Goal: Find contact information: Find contact information

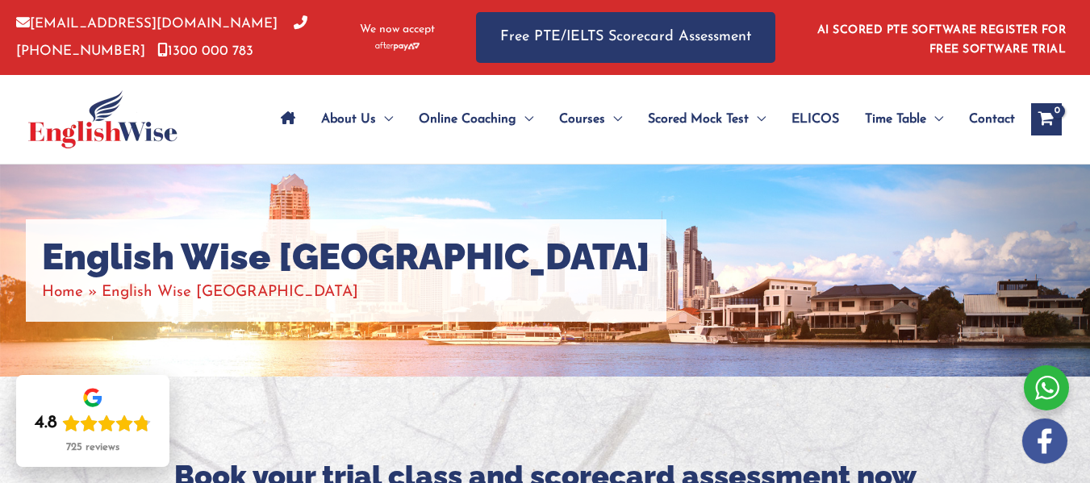
click at [804, 115] on span "ELICOS" at bounding box center [816, 119] width 48 height 56
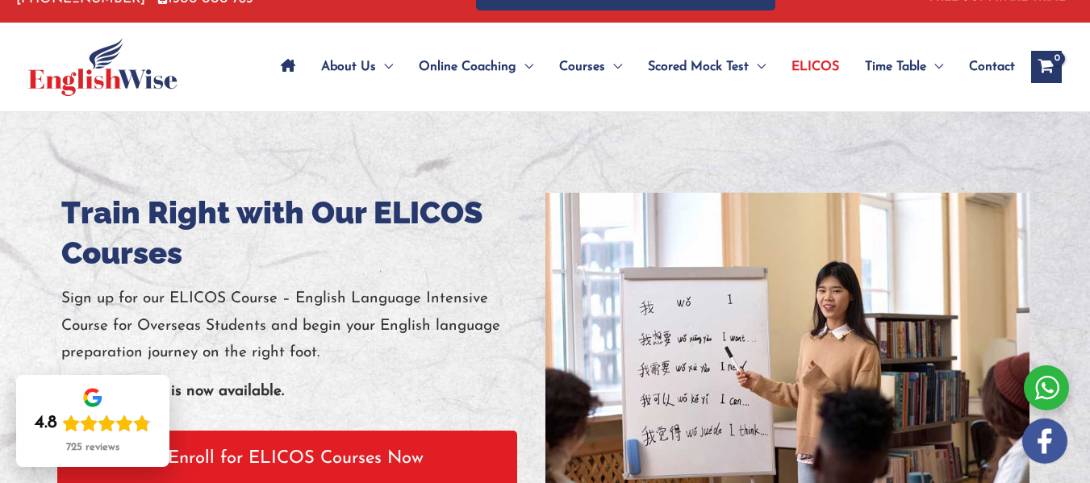
scroll to position [81, 0]
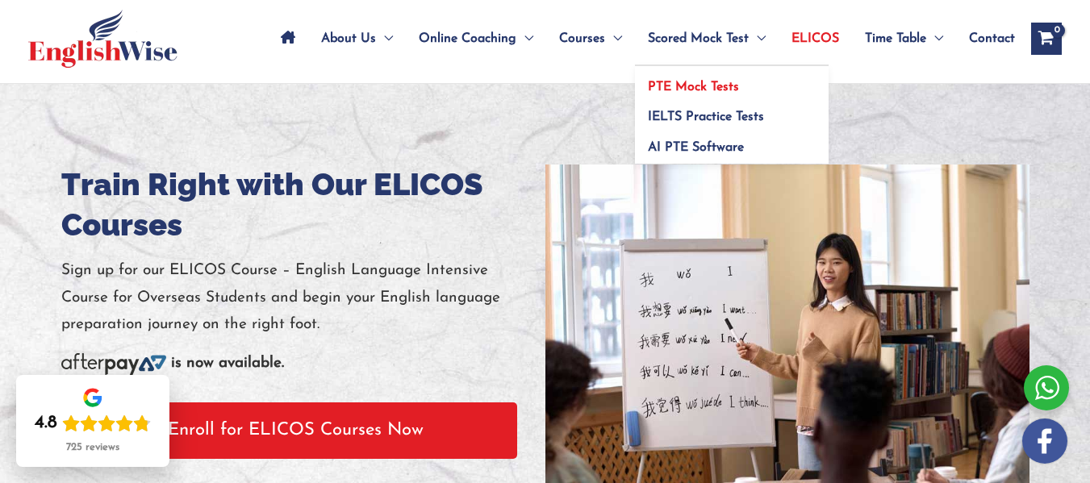
click at [707, 81] on span "PTE Mock Tests" at bounding box center [693, 87] width 91 height 13
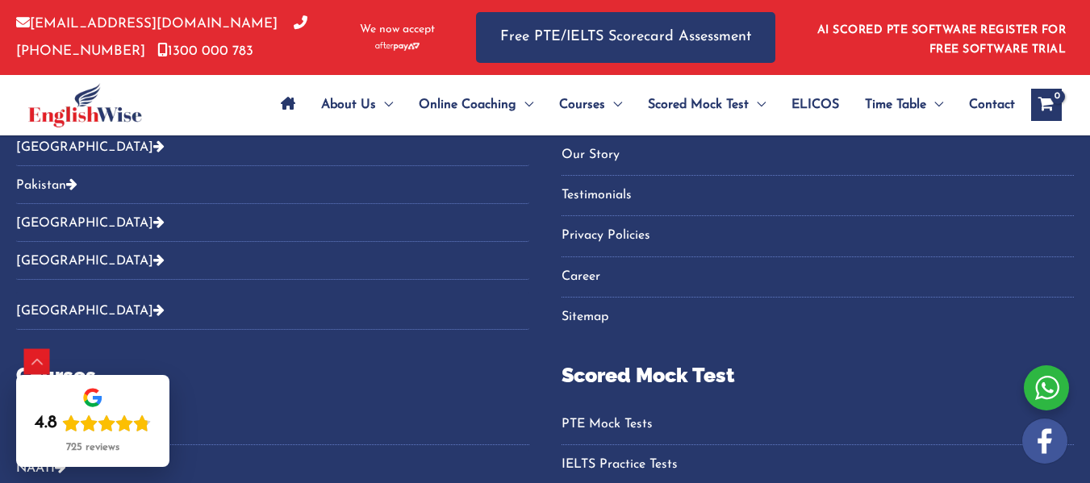
scroll to position [7826, 0]
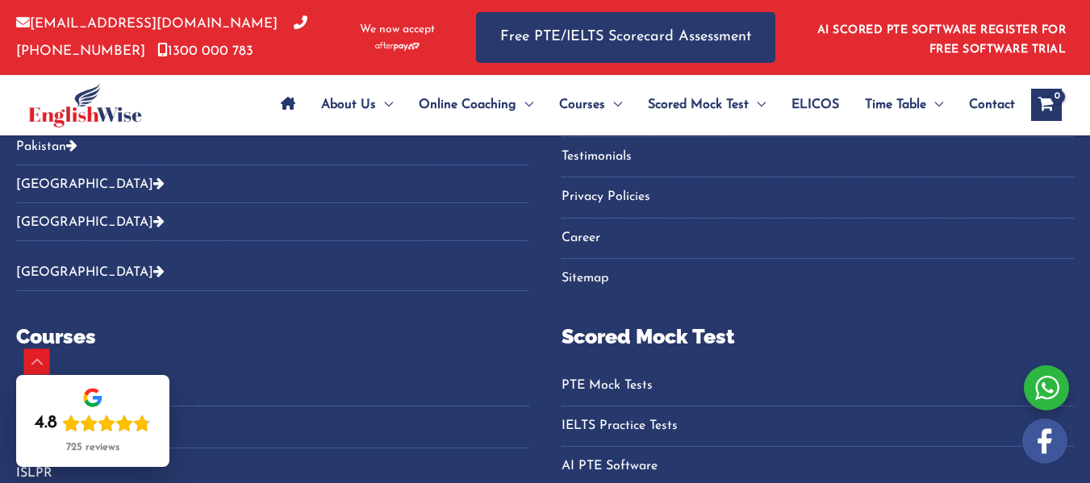
click at [299, 90] on button "[GEOGRAPHIC_DATA]" at bounding box center [272, 76] width 513 height 27
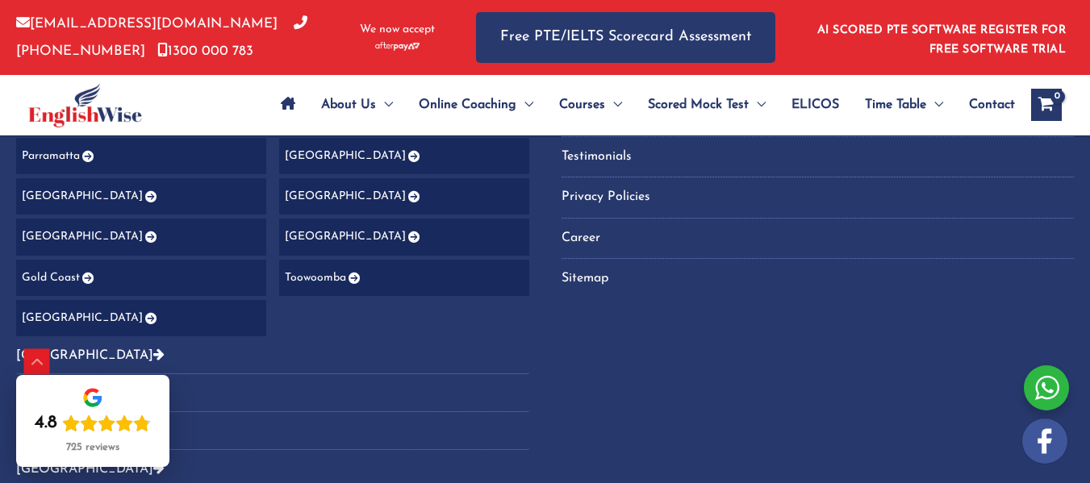
scroll to position [7907, 0]
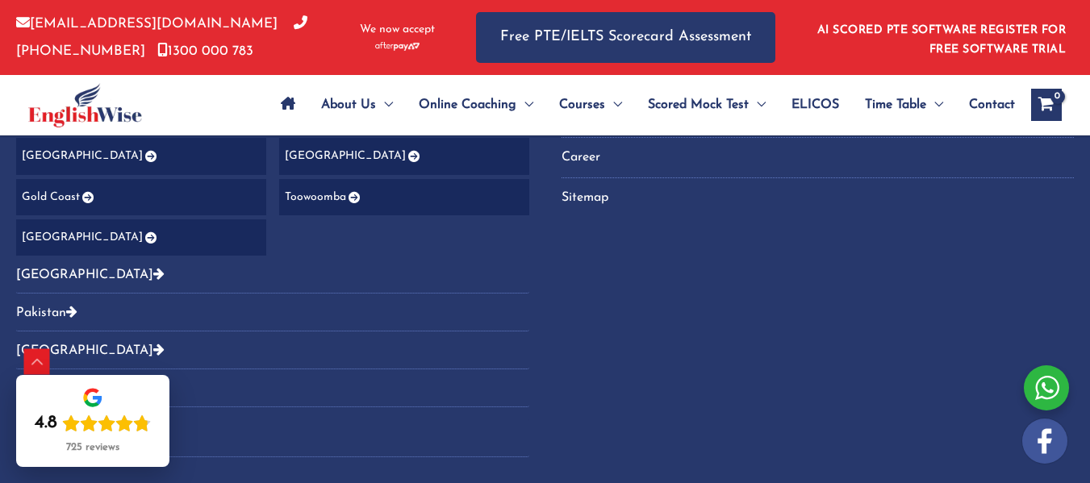
click at [266, 215] on link "Gold Coast" at bounding box center [141, 197] width 250 height 36
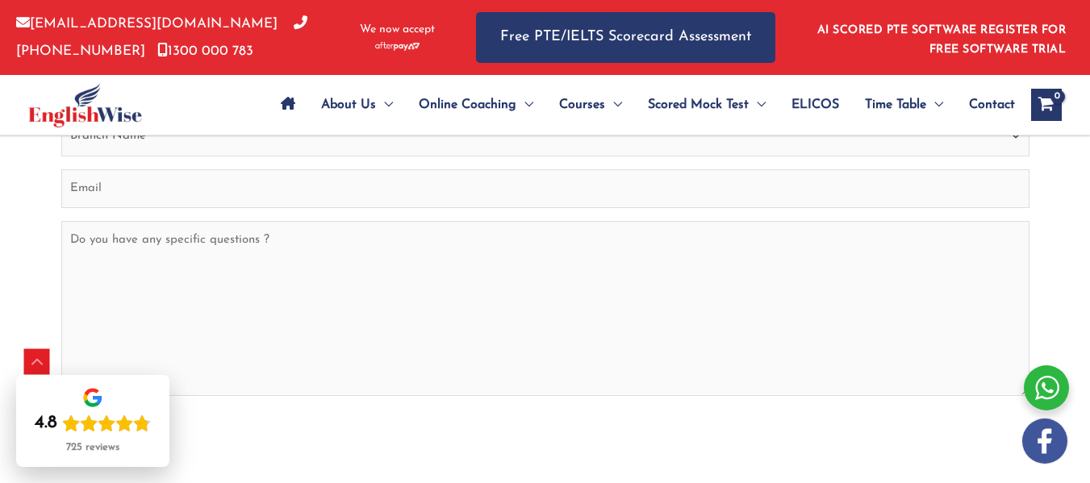
scroll to position [6726, 0]
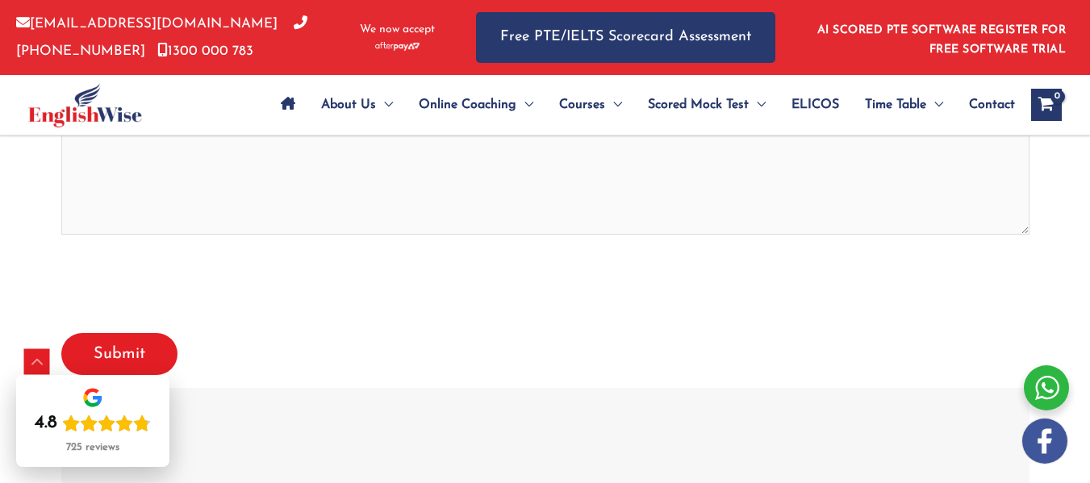
drag, startPoint x: 556, startPoint y: 311, endPoint x: 721, endPoint y: 309, distance: 164.6
copy p "EnglishWise [GEOGRAPHIC_DATA]"
